Goal: Information Seeking & Learning: Learn about a topic

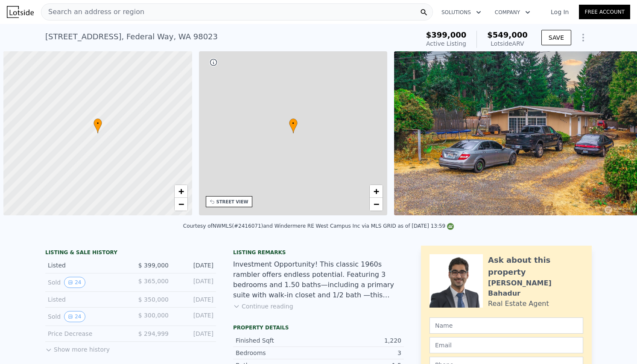
scroll to position [0, 3]
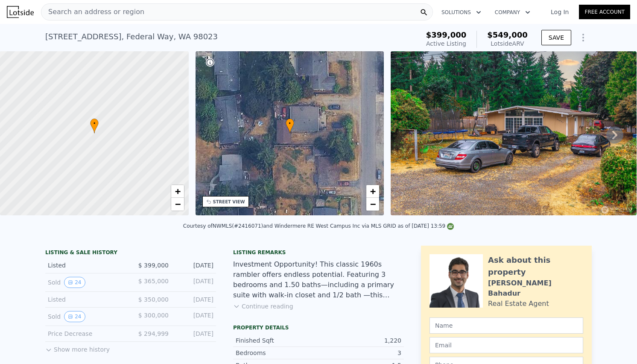
click at [157, 14] on div "Search an address or region" at bounding box center [237, 11] width 392 height 17
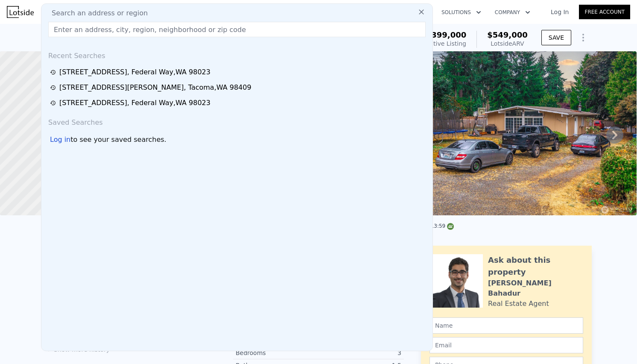
click at [152, 14] on div "Search an address or region" at bounding box center [237, 13] width 384 height 10
click at [149, 14] on div "Search an address or region" at bounding box center [237, 13] width 384 height 10
click at [145, 17] on div "Search an address or region" at bounding box center [237, 13] width 384 height 10
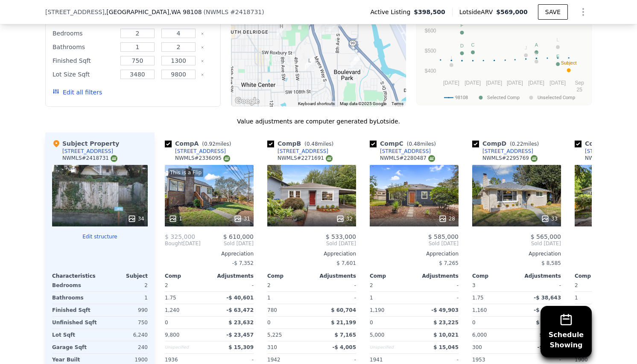
scroll to position [755, 0]
click at [582, 245] on icon at bounding box center [581, 243] width 17 height 17
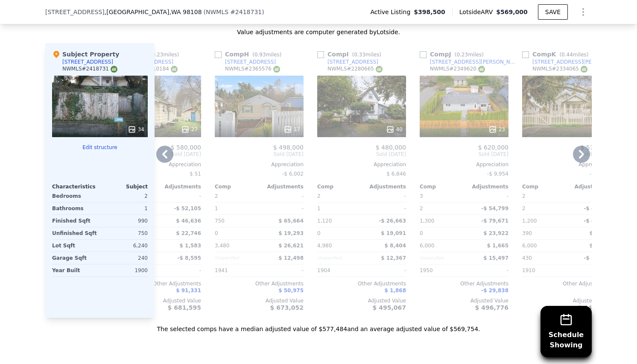
scroll to position [846, 0]
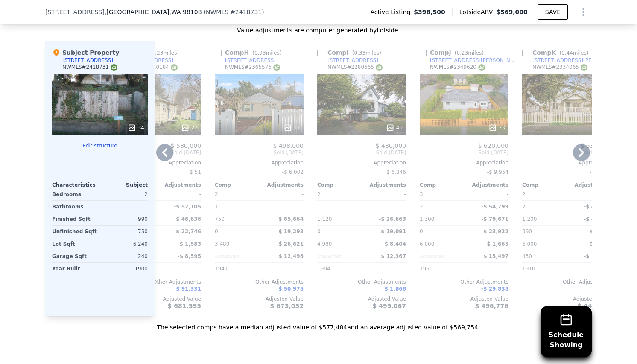
click at [459, 106] on div "23" at bounding box center [464, 104] width 89 height 61
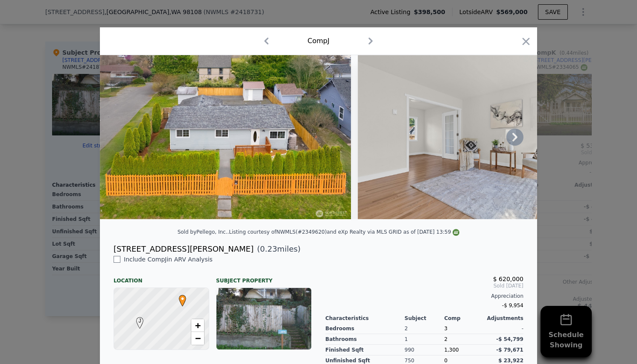
click at [512, 140] on icon at bounding box center [514, 137] width 5 height 9
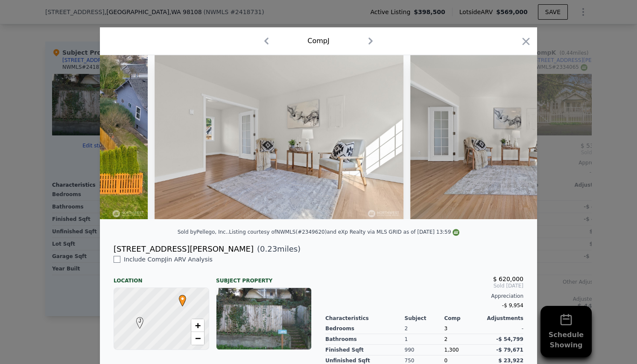
scroll to position [0, 205]
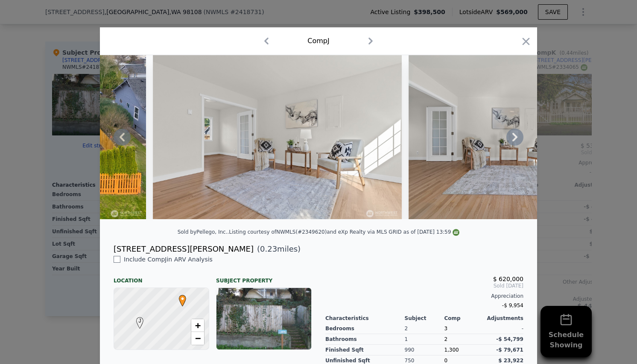
click at [512, 140] on icon at bounding box center [514, 137] width 5 height 9
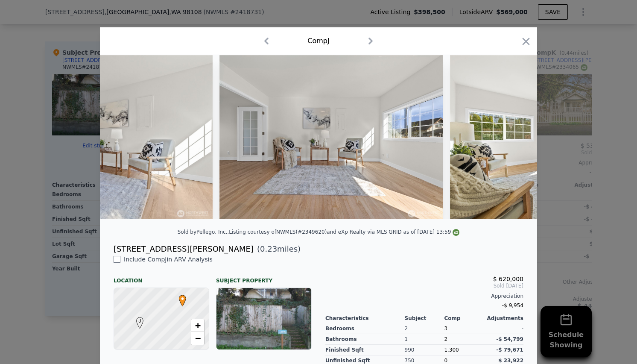
scroll to position [0, 410]
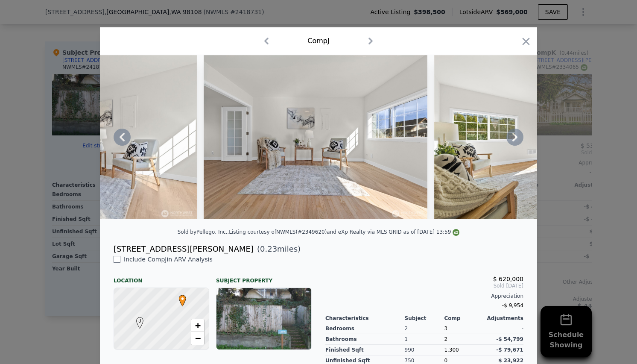
click at [512, 140] on div at bounding box center [318, 137] width 437 height 164
click at [512, 141] on icon at bounding box center [514, 137] width 5 height 9
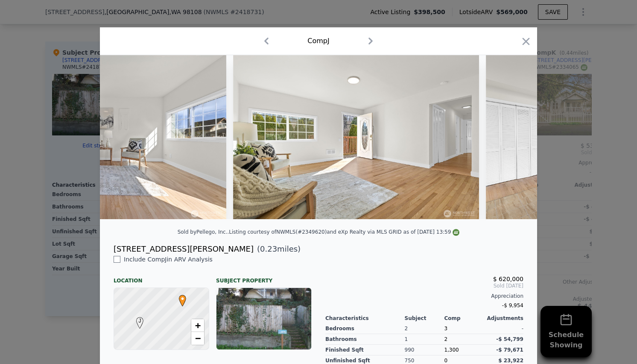
scroll to position [0, 615]
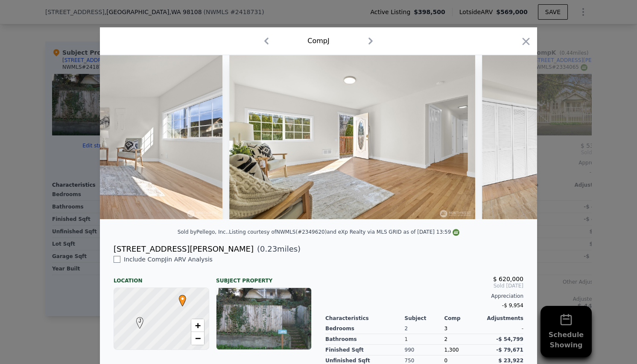
click at [510, 143] on div at bounding box center [318, 137] width 437 height 164
click at [513, 140] on icon at bounding box center [514, 137] width 5 height 9
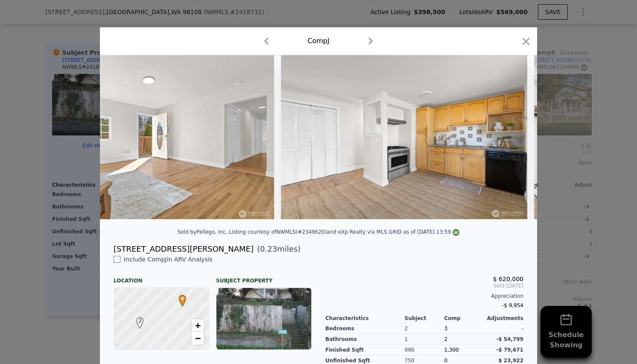
scroll to position [0, 819]
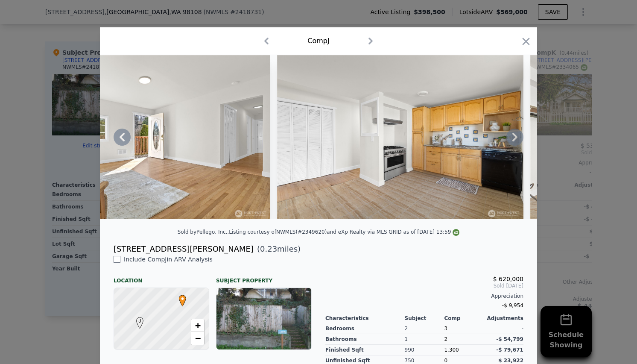
click at [512, 144] on icon at bounding box center [514, 136] width 17 height 17
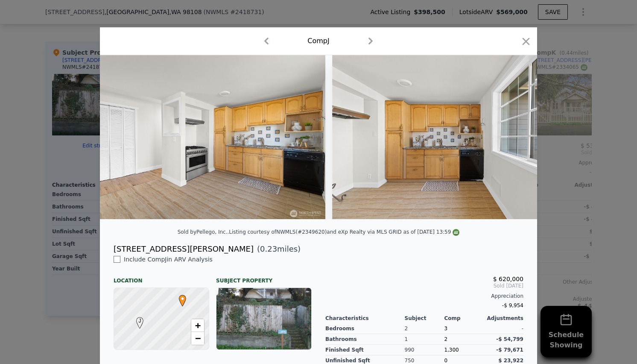
scroll to position [0, 1024]
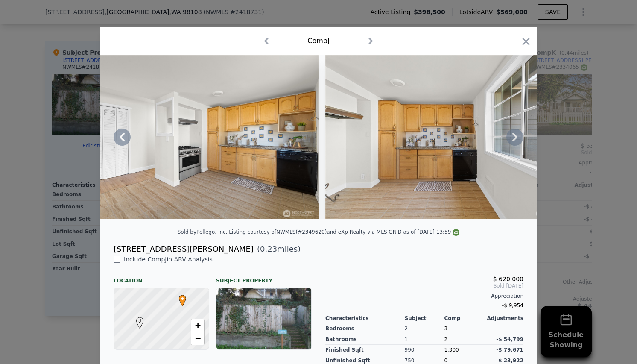
click at [513, 141] on icon at bounding box center [514, 137] width 5 height 9
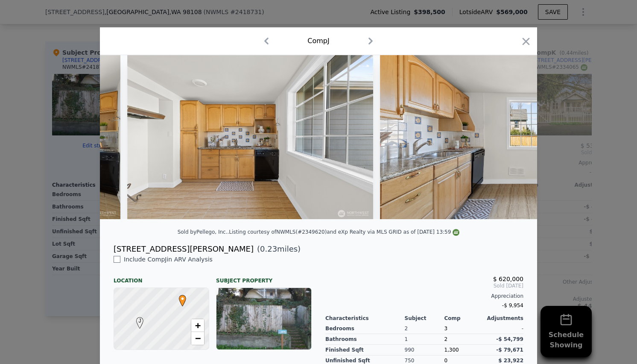
scroll to position [0, 1229]
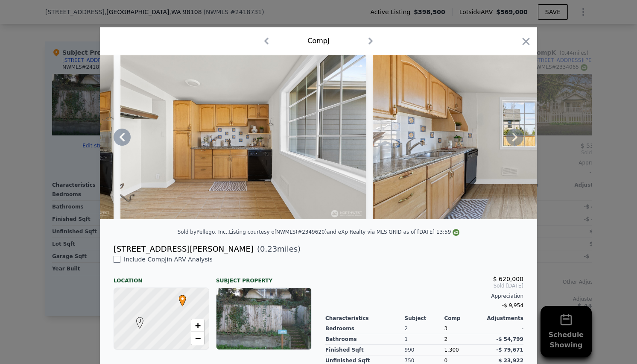
click at [513, 141] on icon at bounding box center [514, 137] width 5 height 9
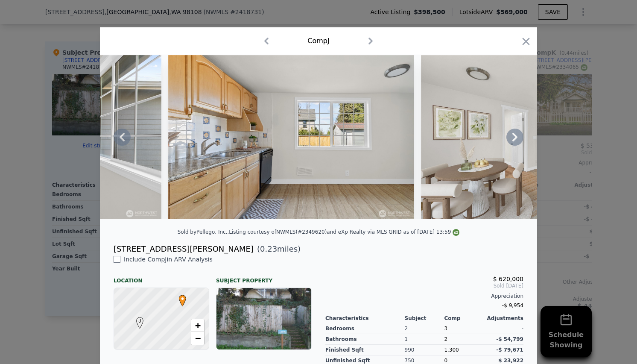
click at [513, 141] on icon at bounding box center [514, 137] width 5 height 9
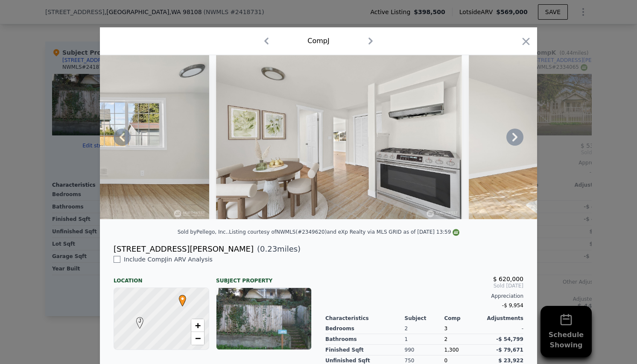
click at [513, 141] on icon at bounding box center [514, 137] width 5 height 9
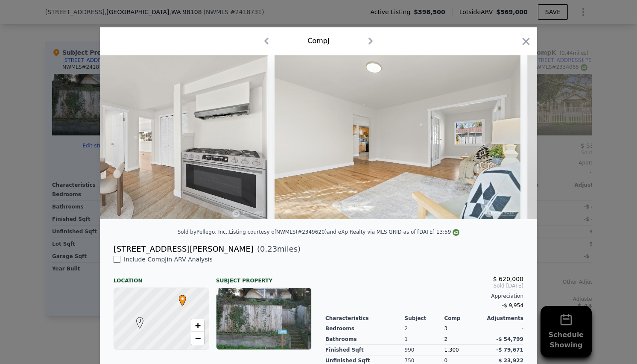
scroll to position [0, 1844]
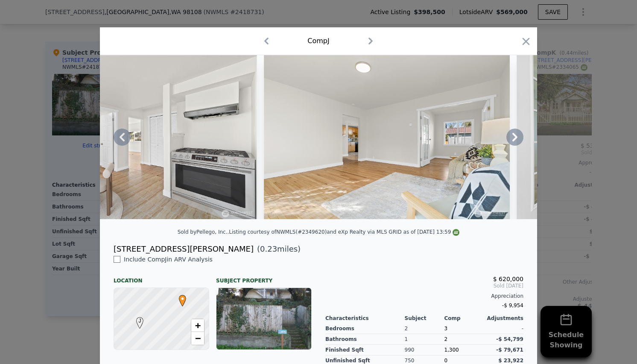
click at [513, 141] on icon at bounding box center [514, 137] width 5 height 9
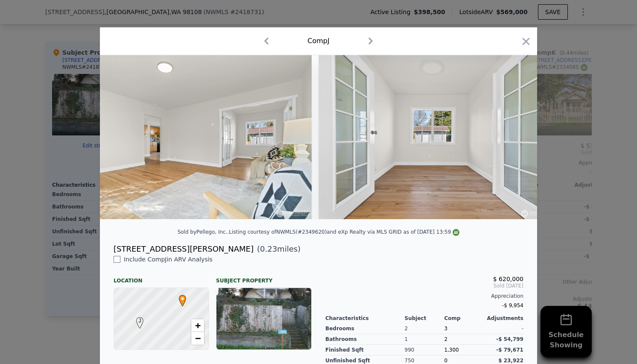
scroll to position [0, 2049]
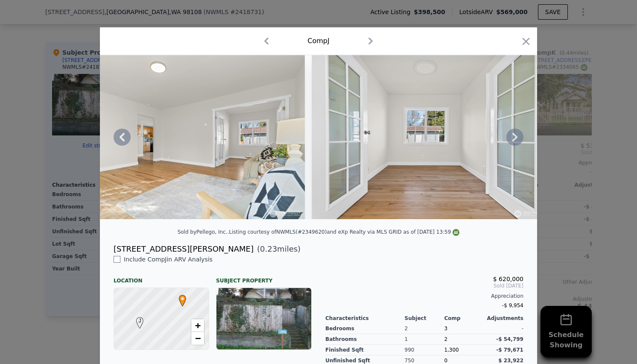
click at [513, 141] on icon at bounding box center [514, 137] width 5 height 9
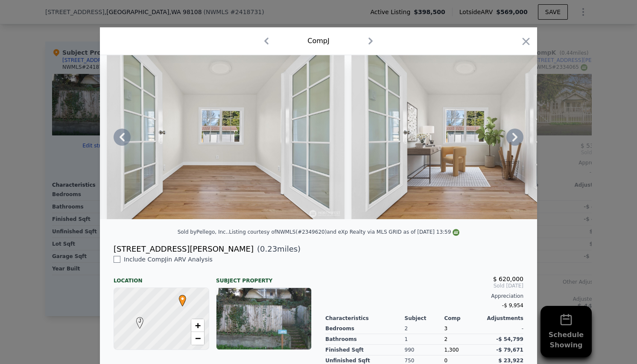
click at [513, 141] on icon at bounding box center [514, 137] width 5 height 9
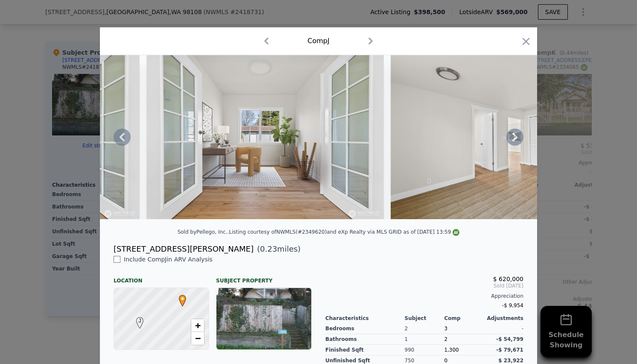
click at [513, 141] on icon at bounding box center [514, 137] width 5 height 9
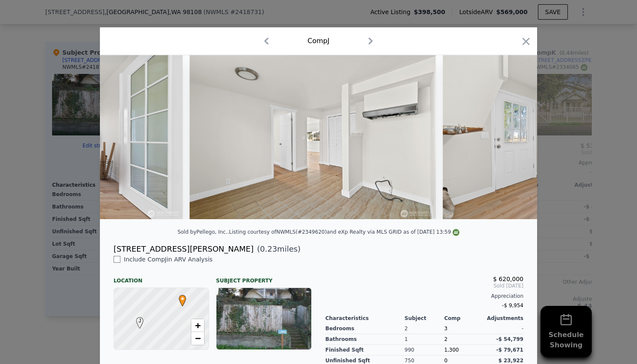
scroll to position [0, 2663]
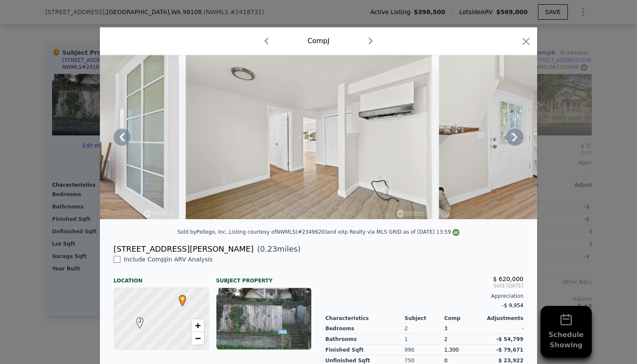
click at [514, 142] on div at bounding box center [318, 137] width 437 height 164
click at [511, 140] on icon at bounding box center [514, 136] width 17 height 17
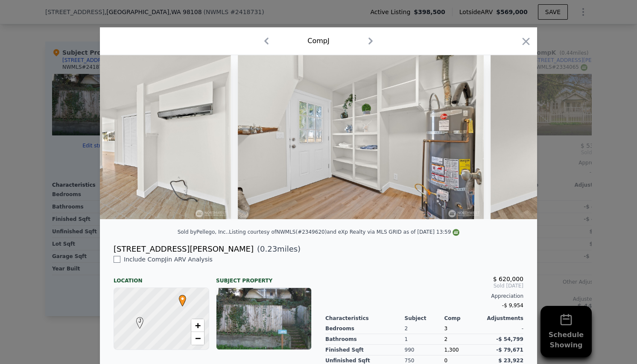
scroll to position [0, 2868]
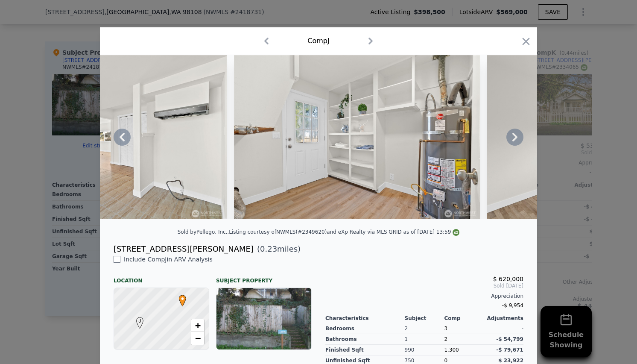
click at [507, 136] on icon at bounding box center [514, 136] width 17 height 17
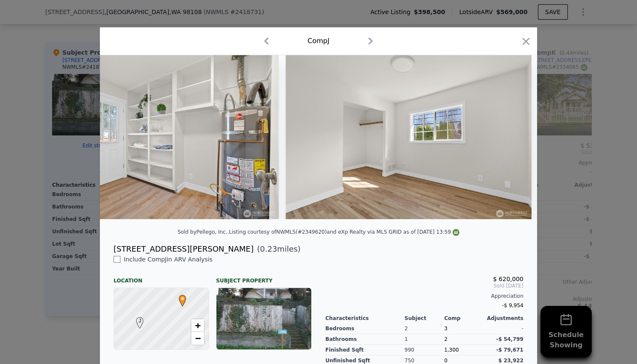
scroll to position [0, 3073]
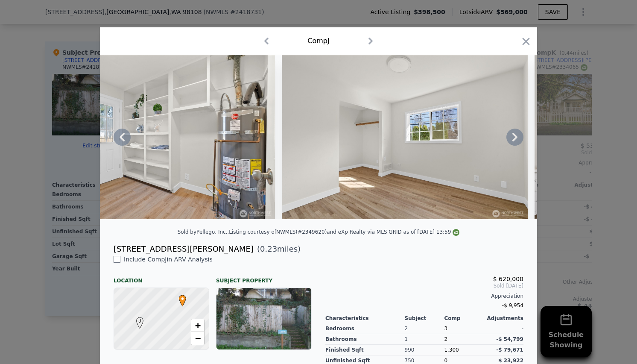
click at [507, 136] on icon at bounding box center [514, 136] width 17 height 17
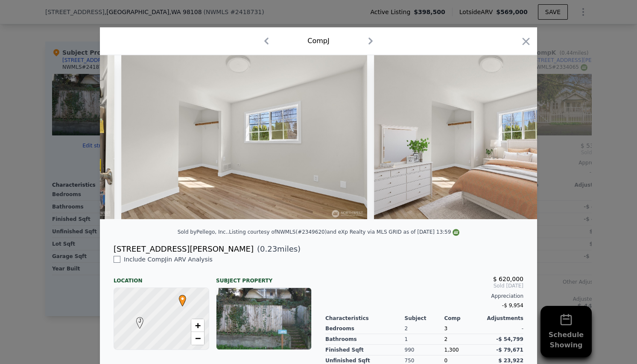
scroll to position [0, 3278]
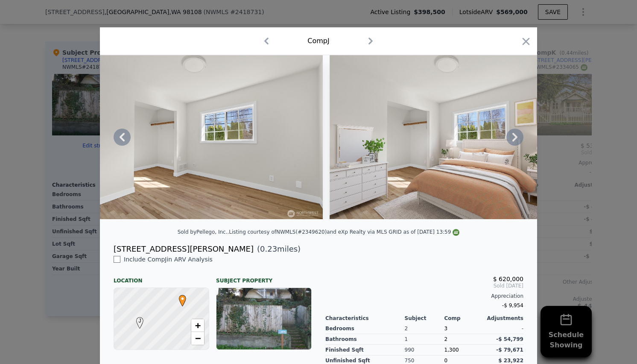
click at [507, 135] on icon at bounding box center [514, 136] width 17 height 17
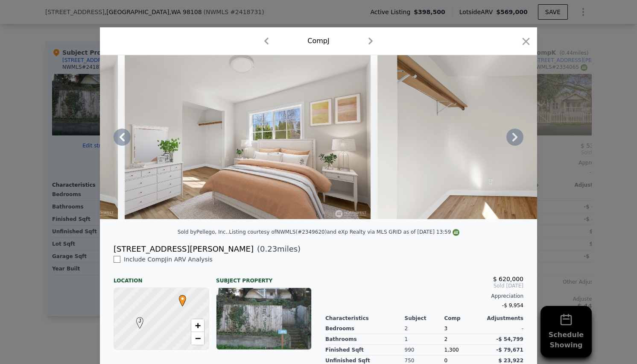
click at [506, 135] on icon at bounding box center [514, 136] width 17 height 17
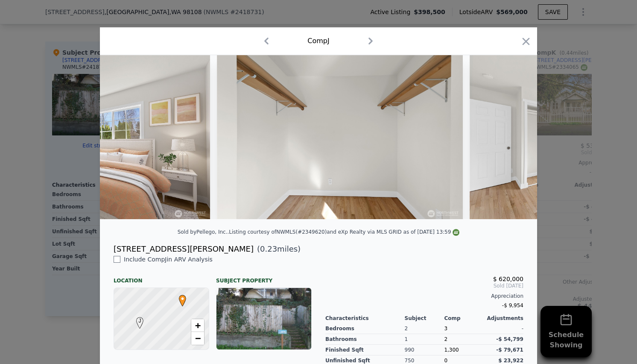
scroll to position [0, 3687]
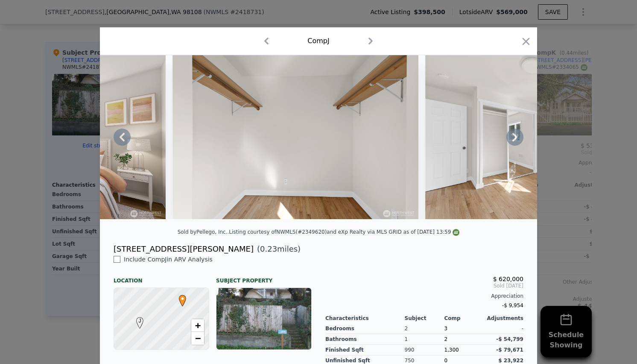
click at [515, 139] on icon at bounding box center [514, 136] width 17 height 17
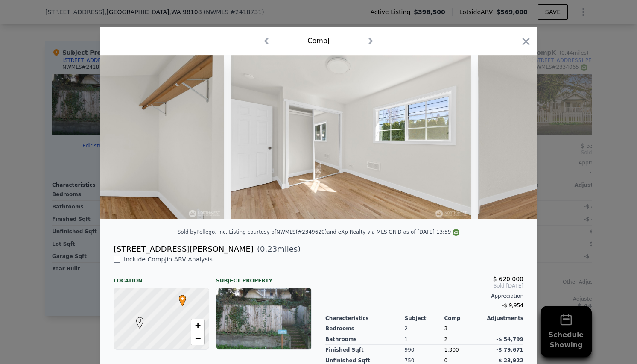
scroll to position [0, 3892]
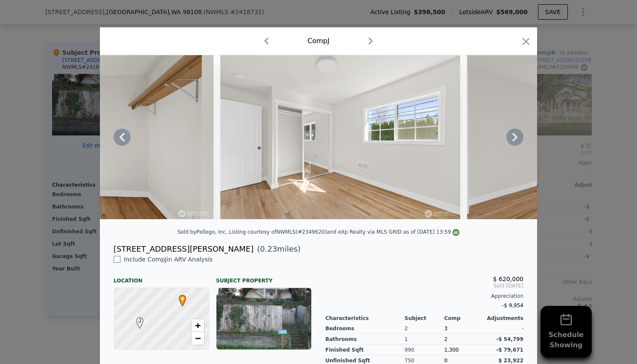
click at [513, 143] on icon at bounding box center [514, 136] width 17 height 17
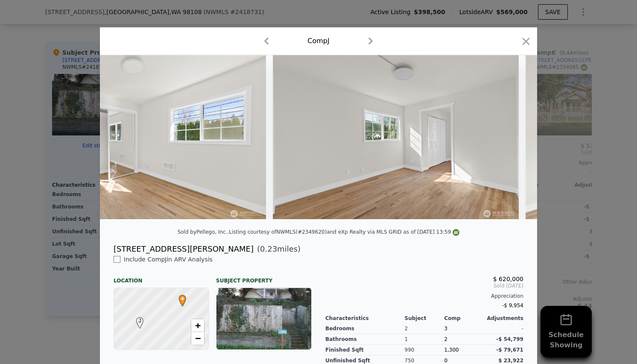
scroll to position [0, 4097]
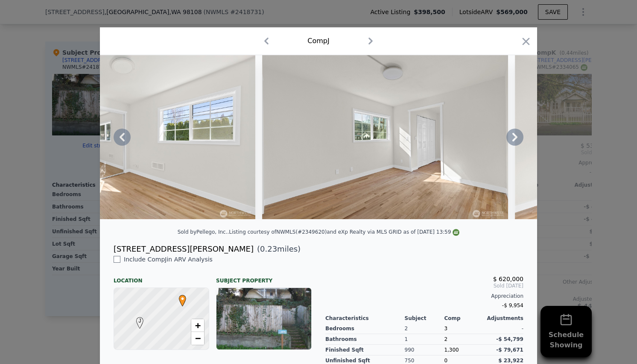
click at [513, 143] on icon at bounding box center [514, 136] width 17 height 17
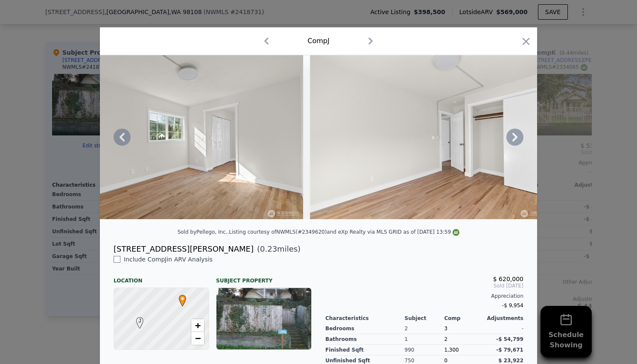
click at [513, 143] on icon at bounding box center [514, 136] width 17 height 17
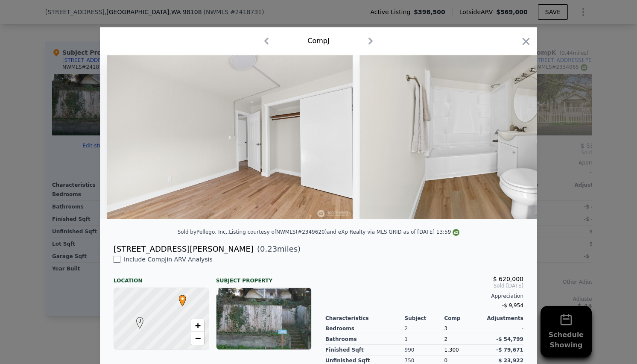
scroll to position [0, 4507]
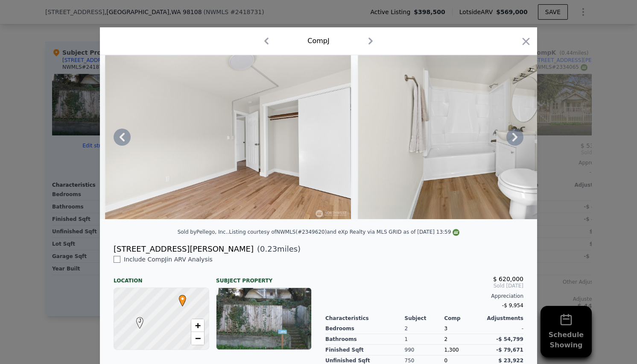
click at [513, 143] on icon at bounding box center [514, 136] width 17 height 17
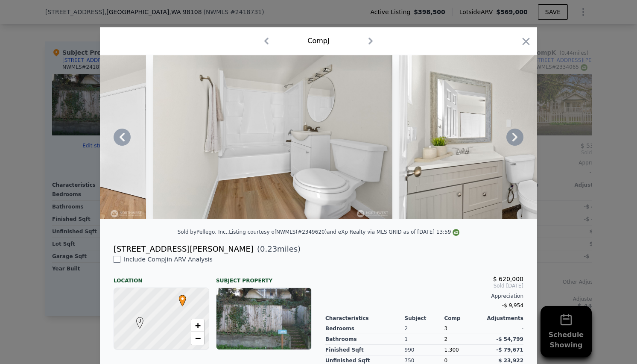
click at [513, 143] on icon at bounding box center [514, 136] width 17 height 17
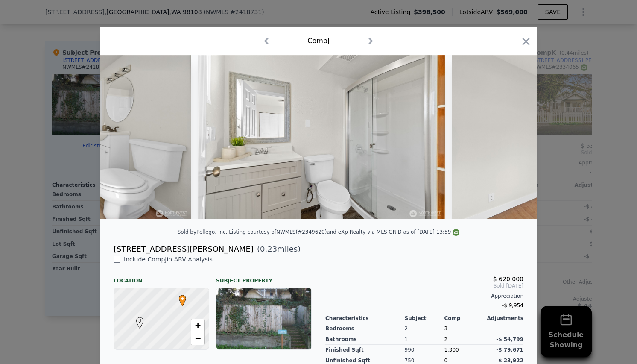
scroll to position [0, 4917]
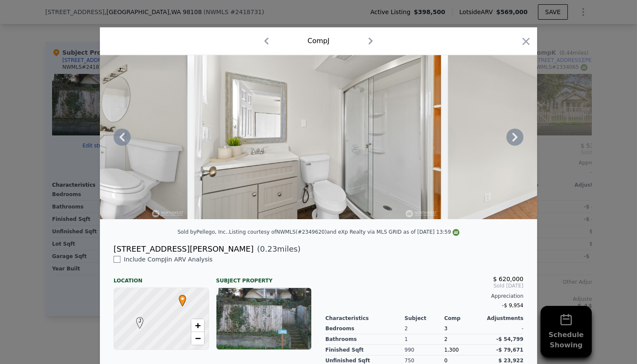
click at [513, 143] on icon at bounding box center [514, 136] width 17 height 17
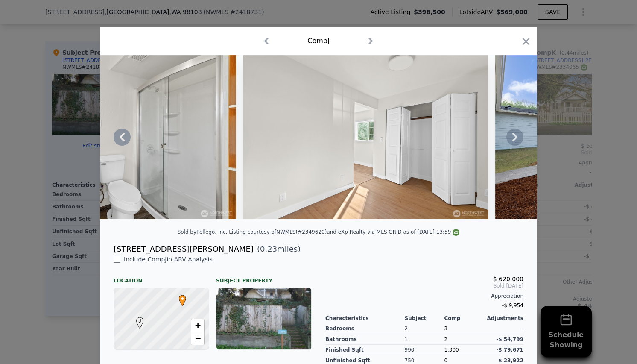
click at [513, 143] on icon at bounding box center [514, 136] width 17 height 17
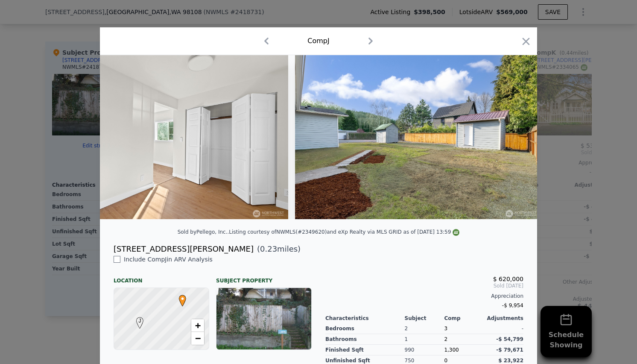
scroll to position [0, 5325]
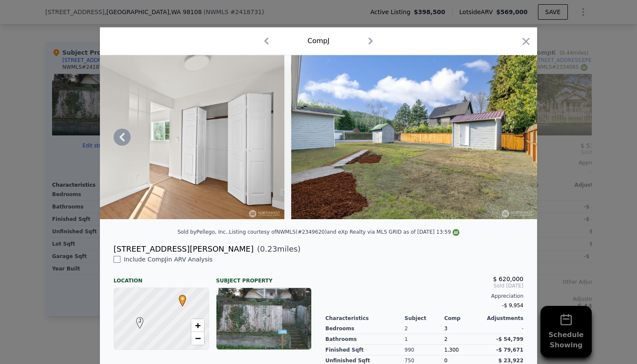
click at [513, 143] on img at bounding box center [414, 137] width 246 height 164
click at [526, 45] on icon "button" at bounding box center [526, 41] width 12 height 12
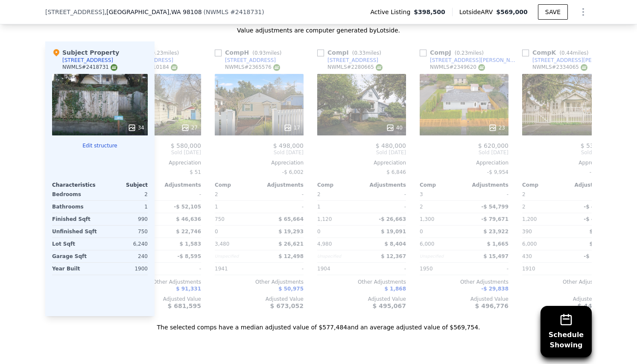
click at [219, 356] on div "Sale Comps Rental Comps Schedule Showing We found 12 sales that match your sear…" at bounding box center [318, 77] width 637 height 583
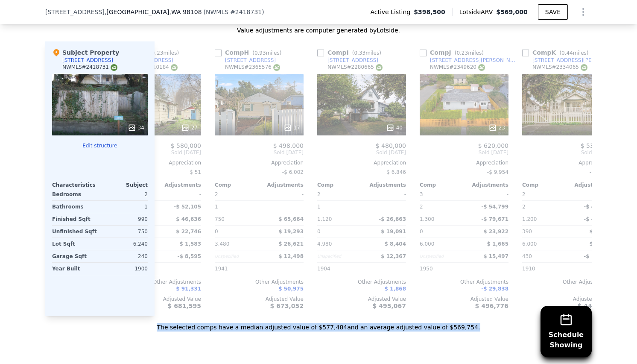
click at [219, 356] on div "Sale Comps Rental Comps Schedule Showing We found 12 sales that match your sear…" at bounding box center [318, 77] width 637 height 583
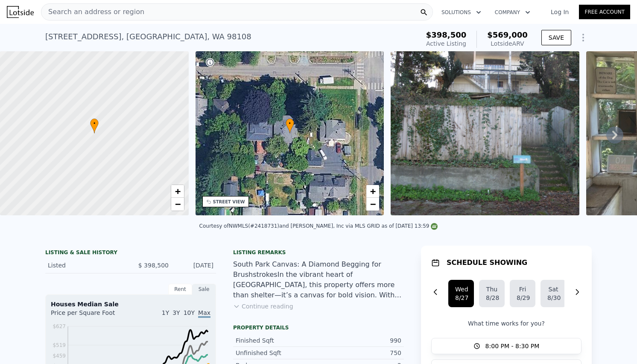
click at [497, 150] on img at bounding box center [485, 133] width 189 height 164
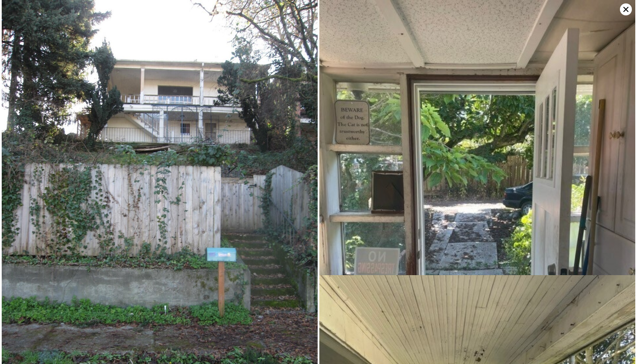
click at [627, 9] on icon at bounding box center [626, 9] width 12 height 12
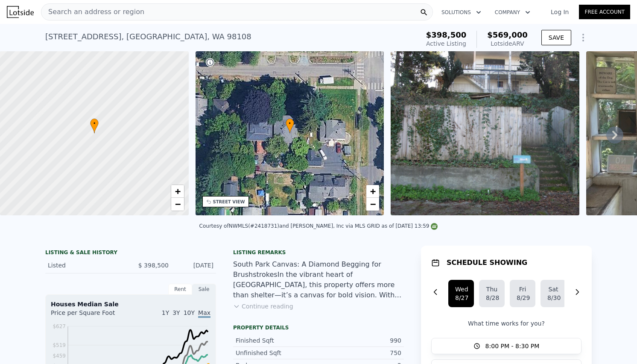
click at [195, 19] on div "Search an address or region" at bounding box center [237, 11] width 392 height 17
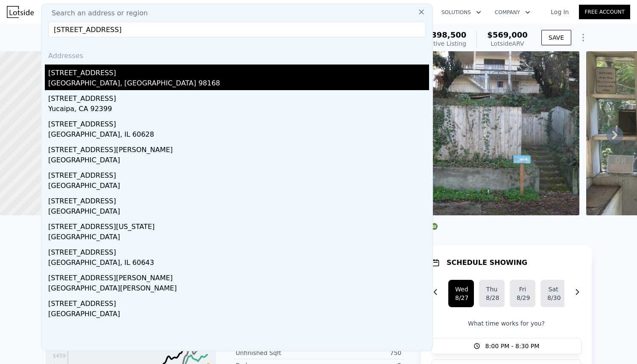
type input "[STREET_ADDRESS]"
click at [96, 77] on div "[STREET_ADDRESS]" at bounding box center [238, 71] width 381 height 14
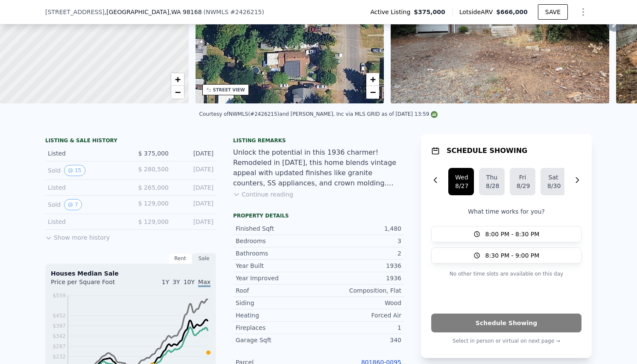
scroll to position [112, 0]
